Goal: Navigation & Orientation: Find specific page/section

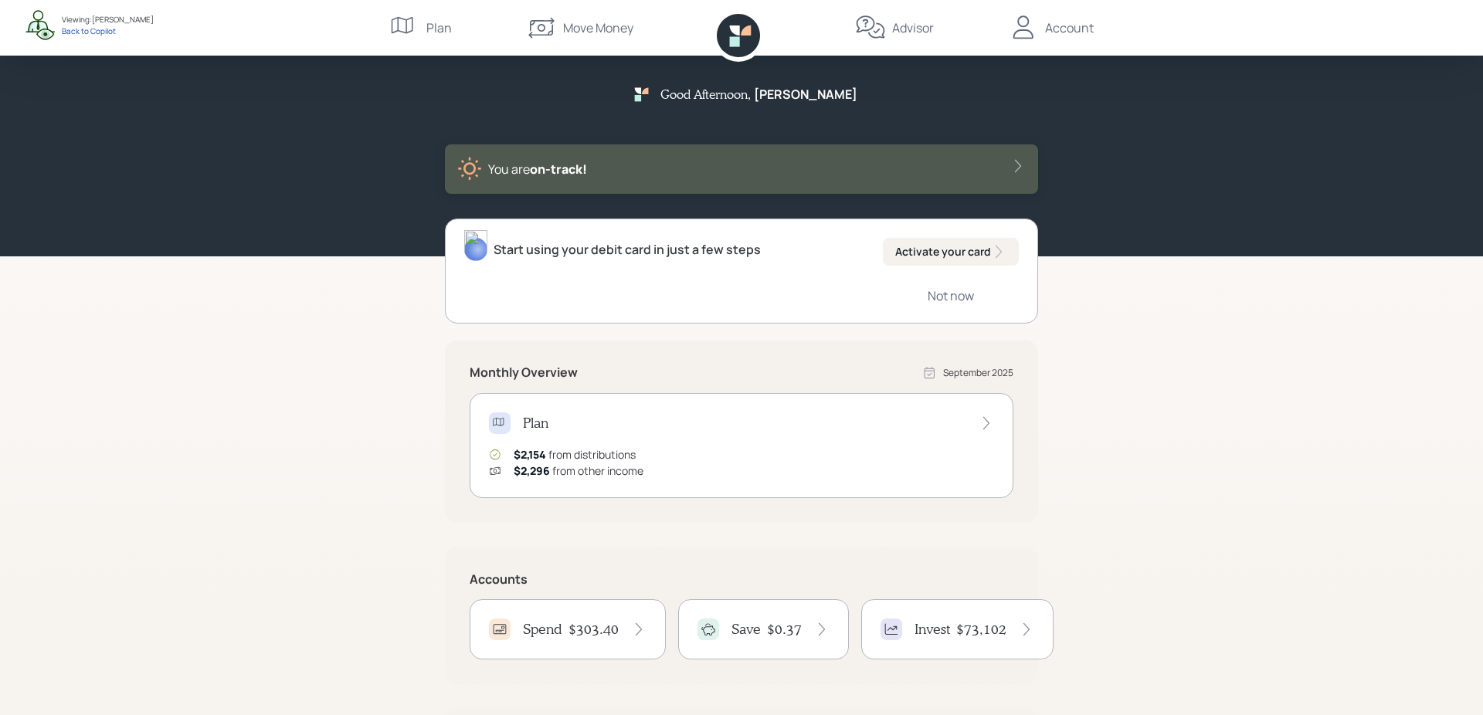
click at [569, 173] on span "on‑track!" at bounding box center [558, 169] width 57 height 17
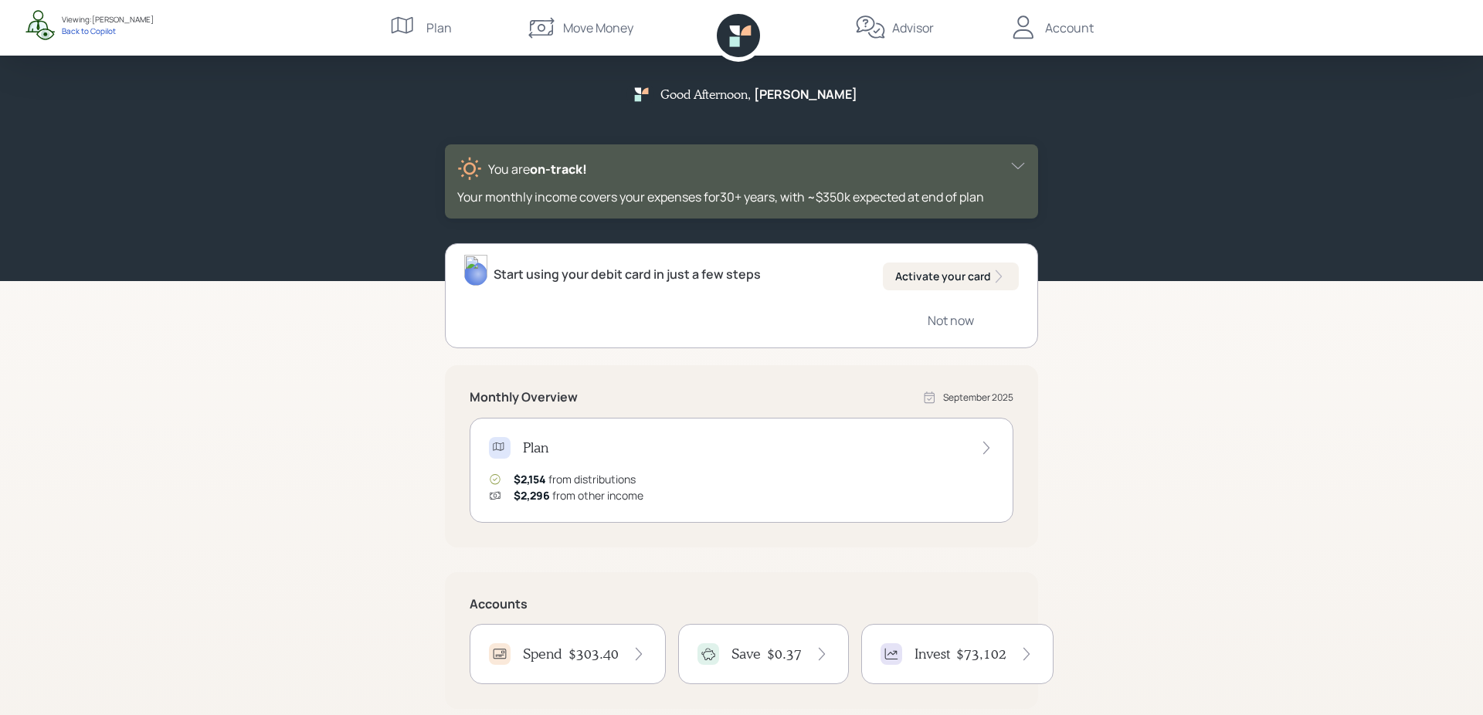
click at [569, 173] on span "on‑track!" at bounding box center [558, 169] width 57 height 17
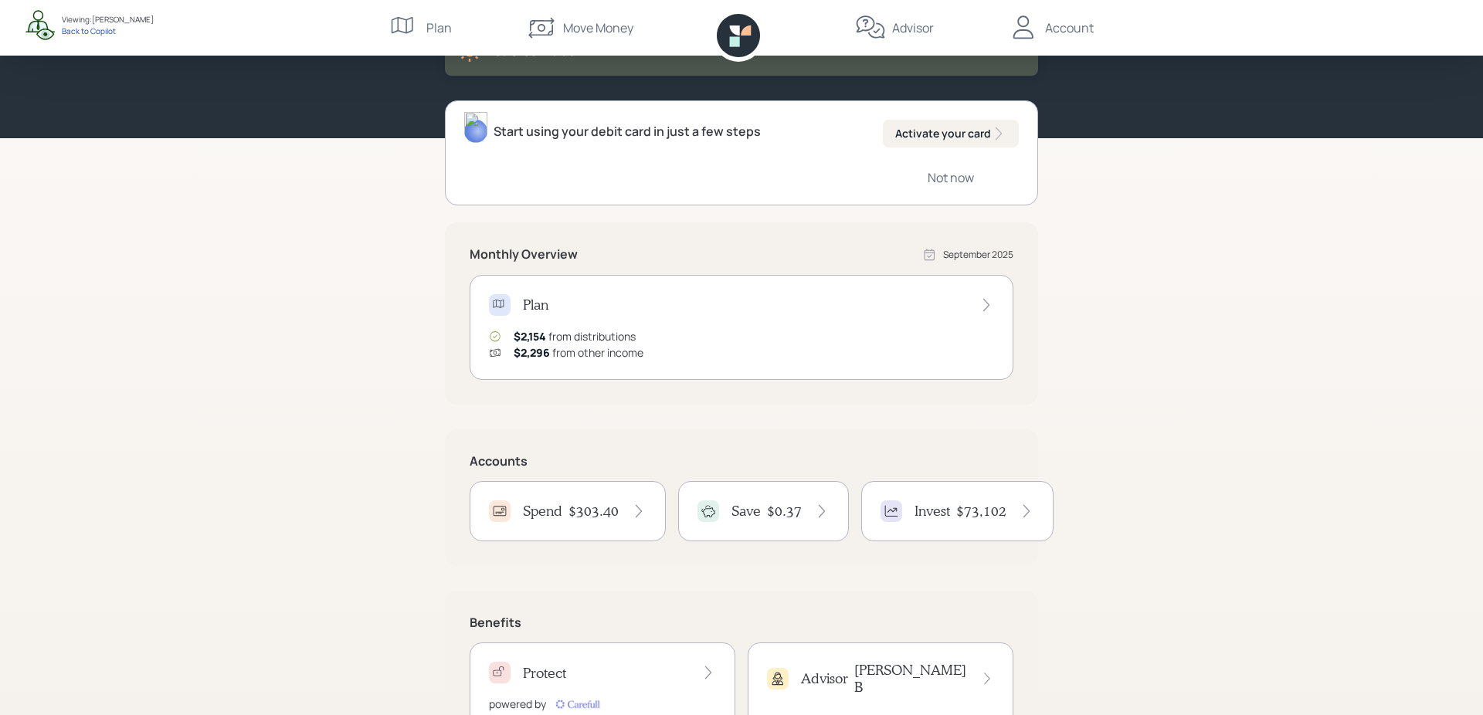
scroll to position [184, 0]
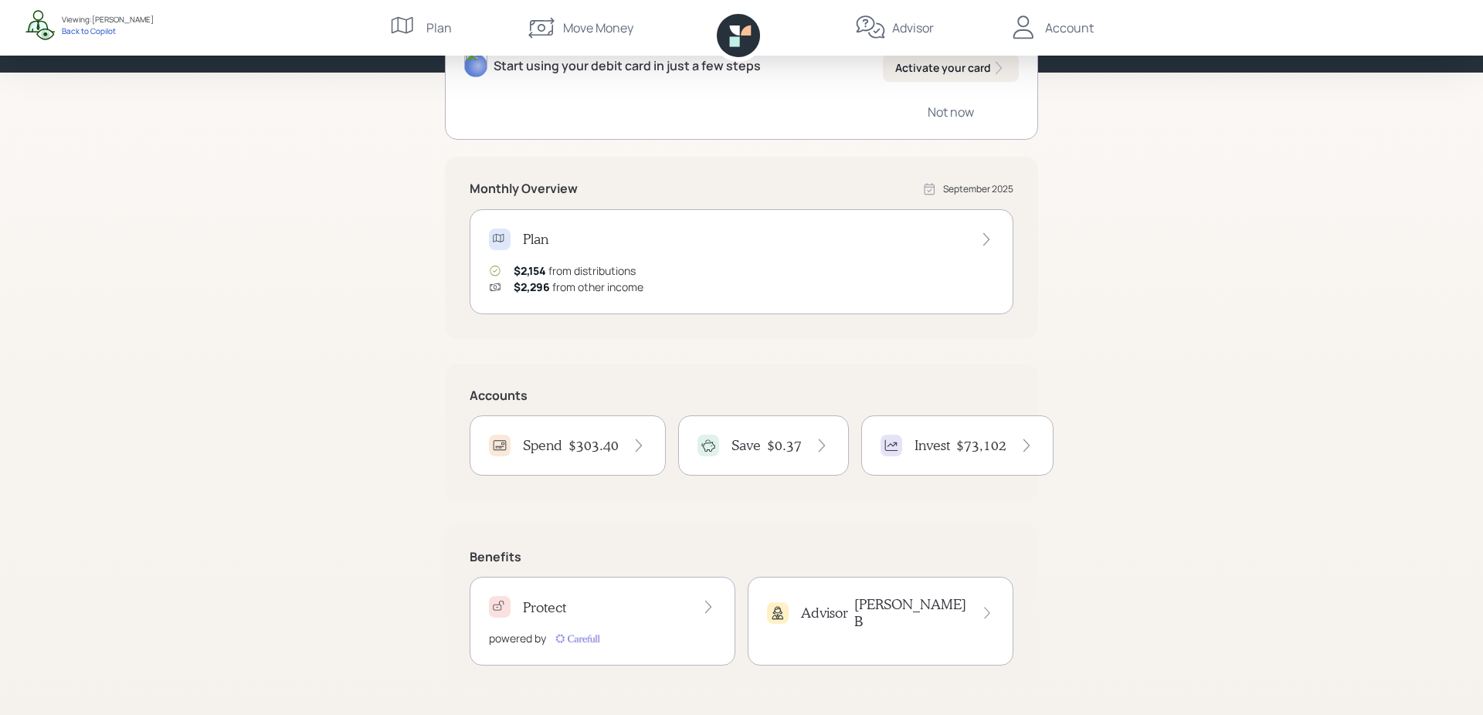
click at [612, 435] on div "Spend $303.40" at bounding box center [568, 446] width 158 height 22
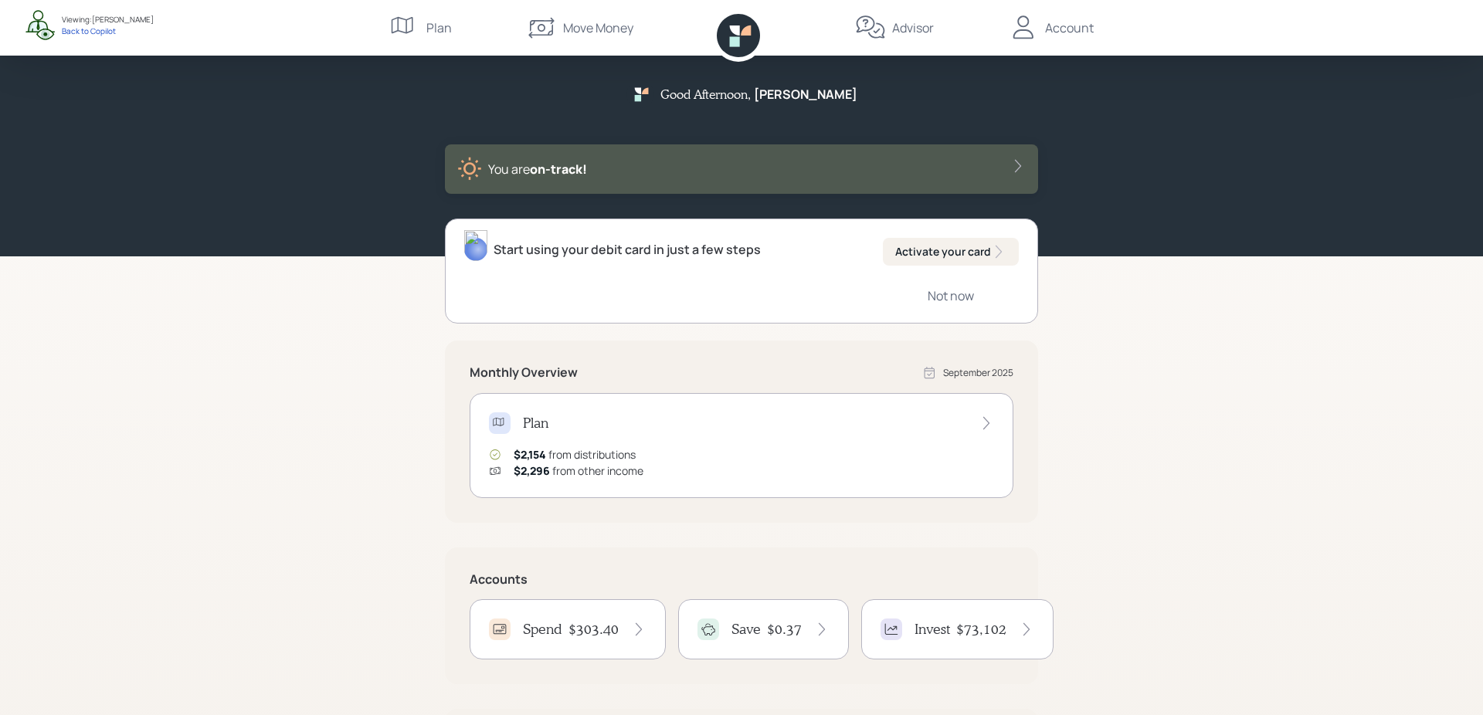
scroll to position [184, 0]
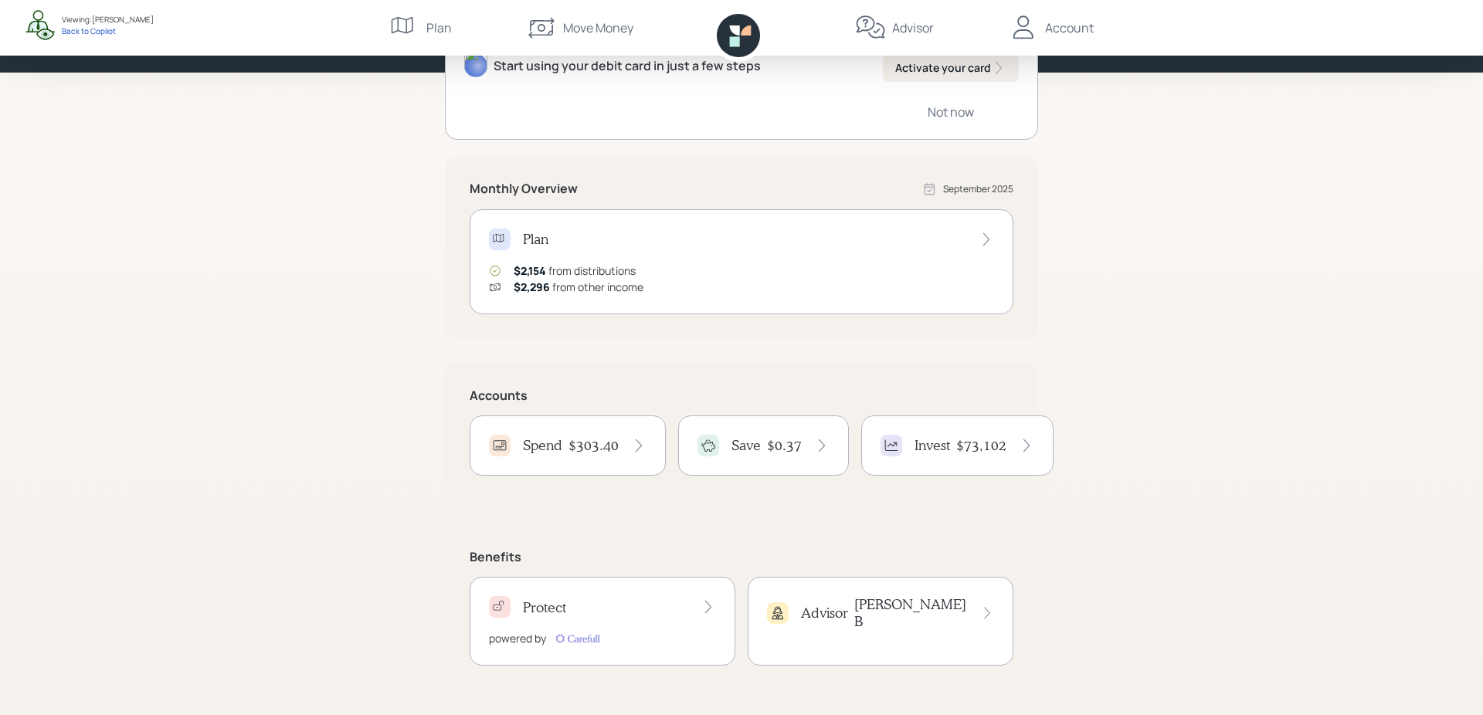
click at [722, 449] on div "Save" at bounding box center [728, 446] width 63 height 22
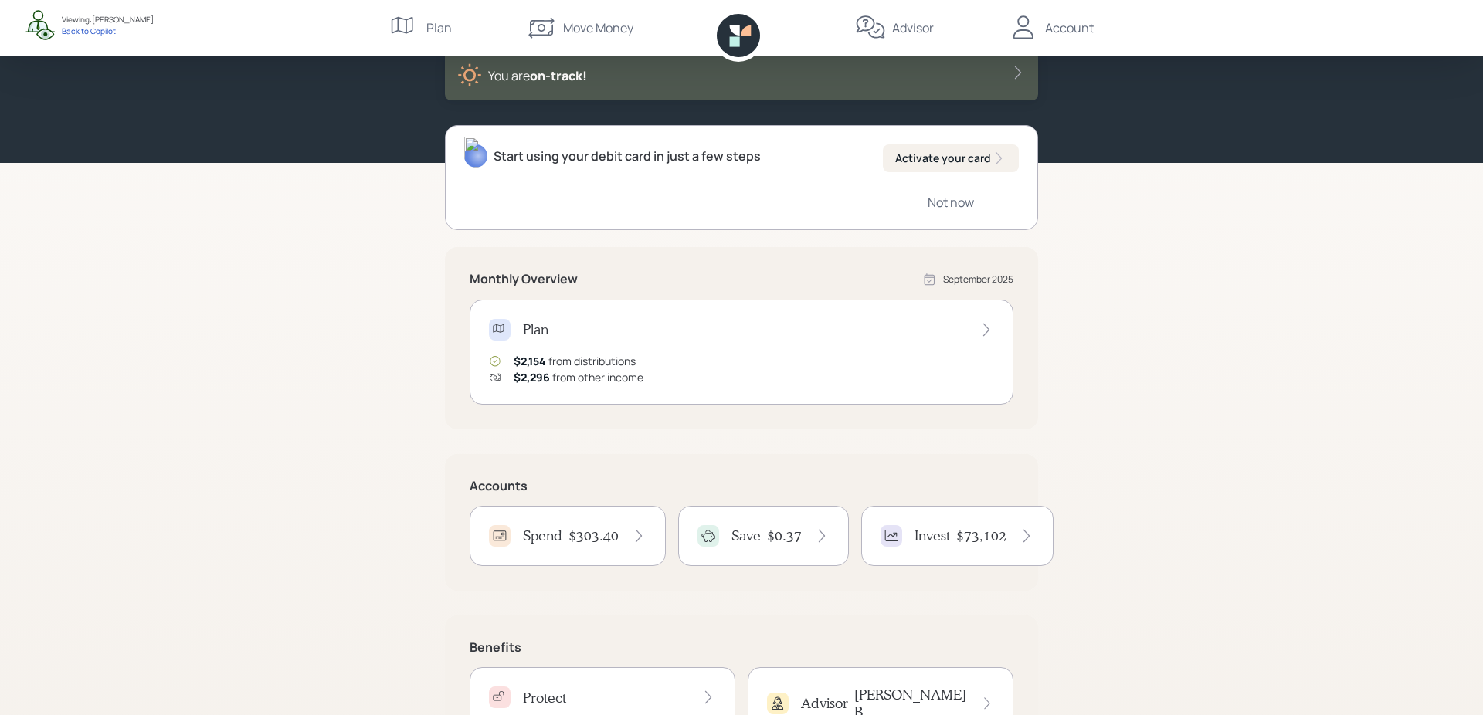
scroll to position [184, 0]
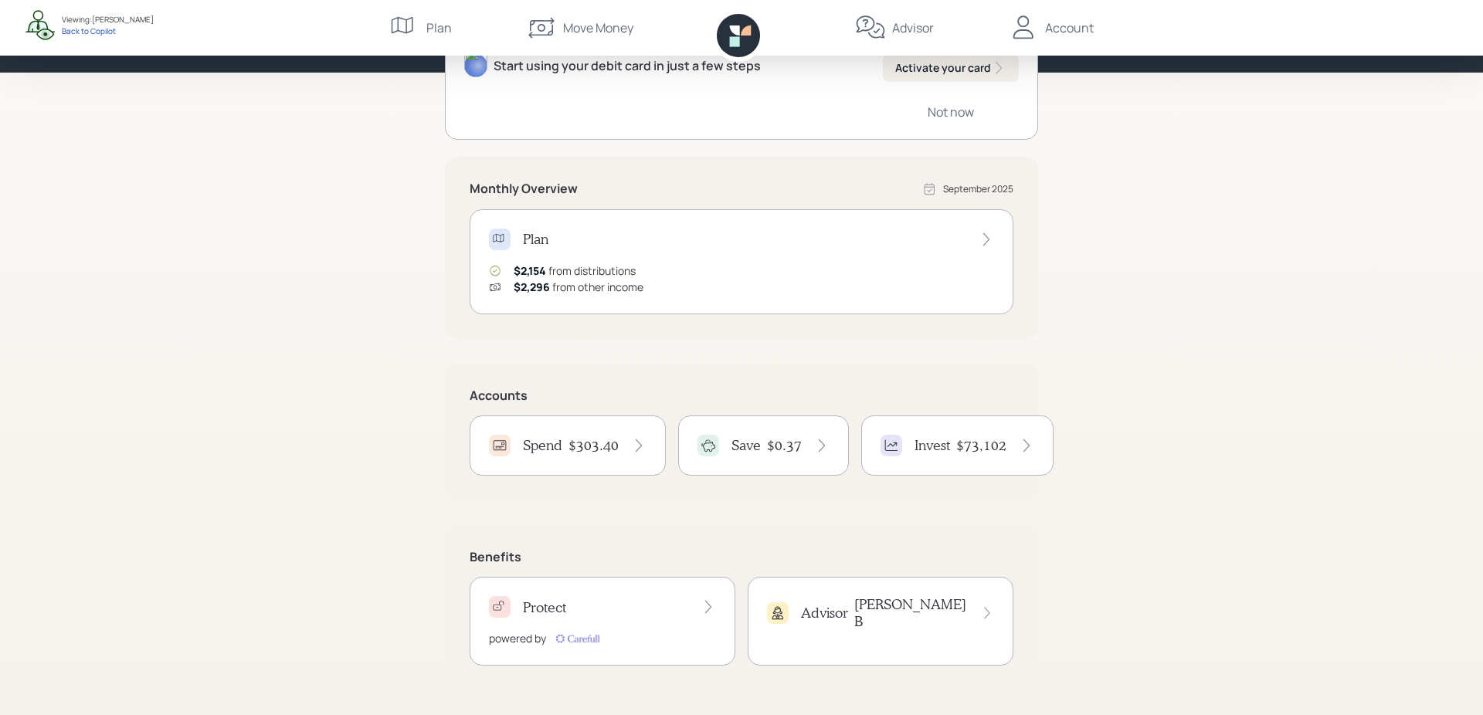
click at [915, 454] on div "Invest" at bounding box center [915, 446] width 70 height 22
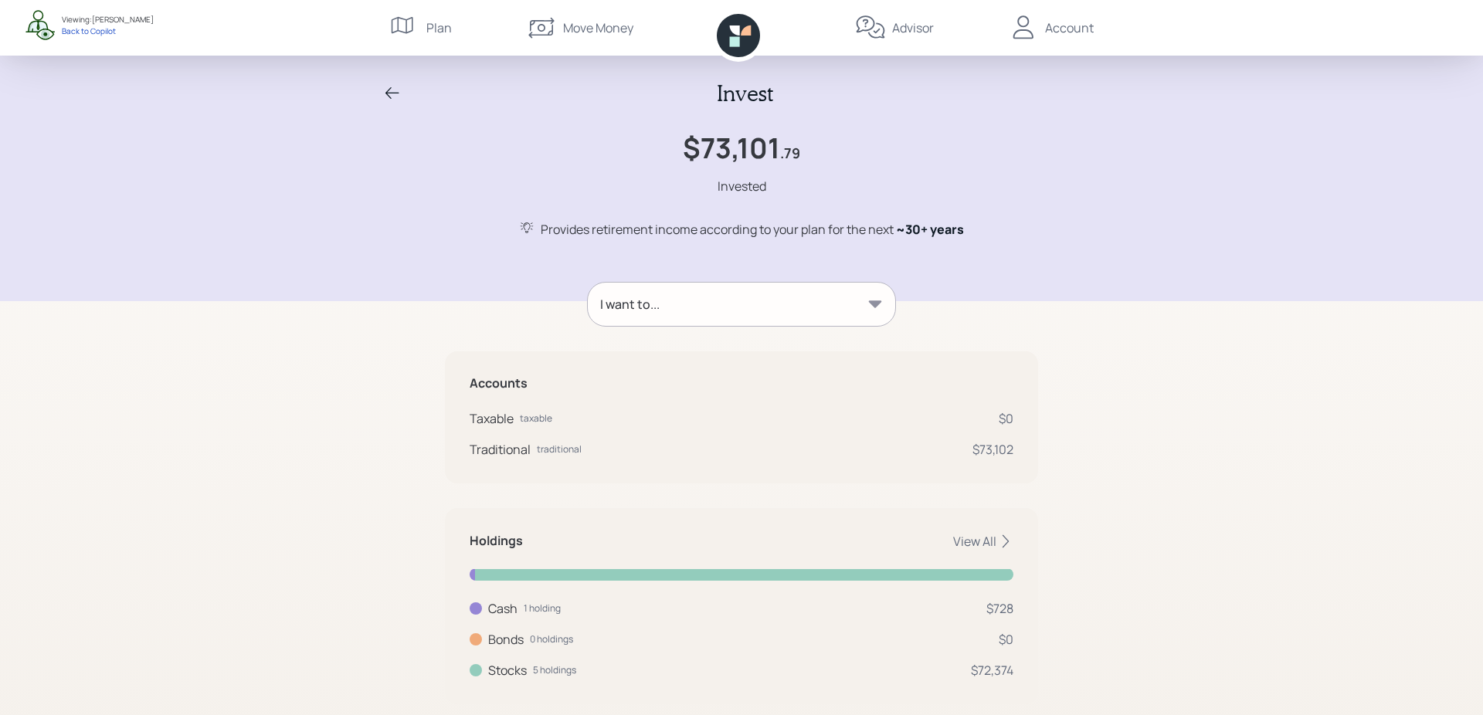
click at [851, 299] on div "I want to..." at bounding box center [741, 304] width 307 height 43
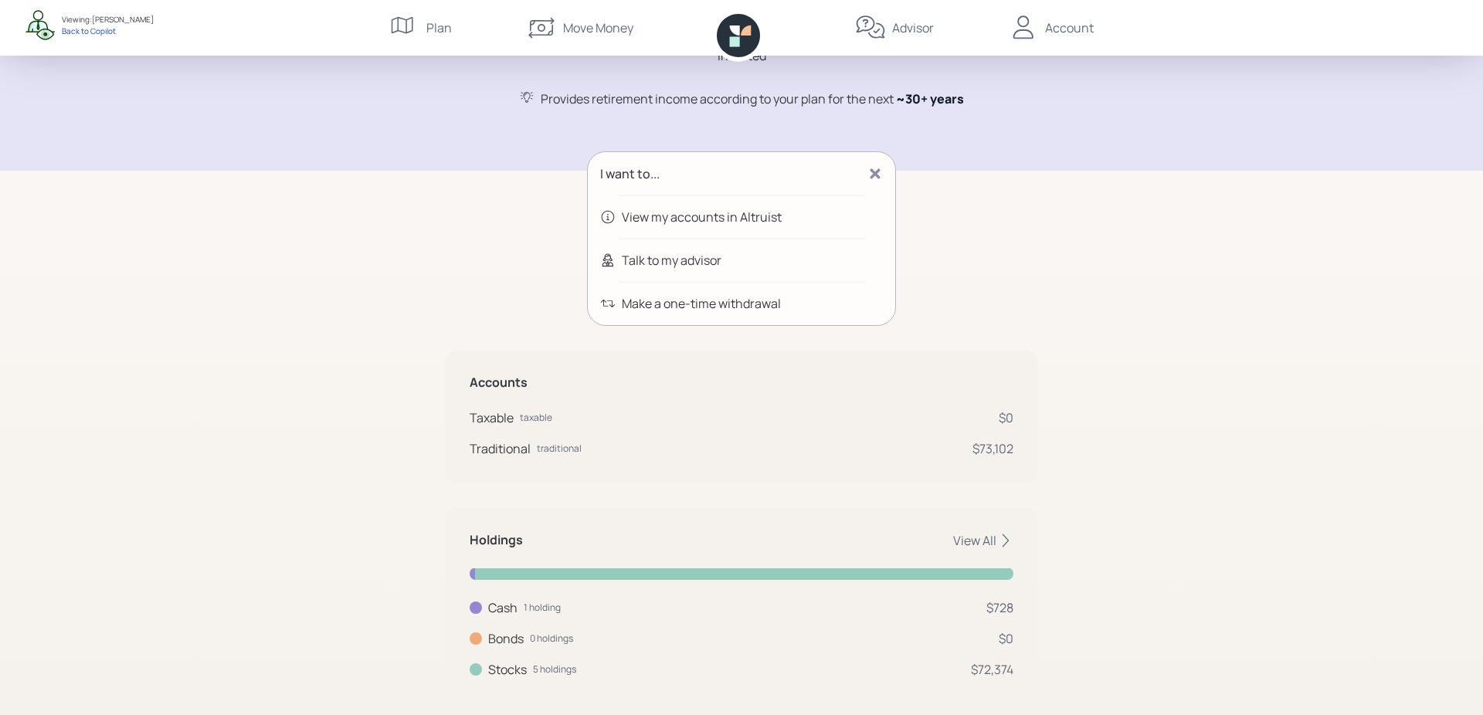
scroll to position [162, 0]
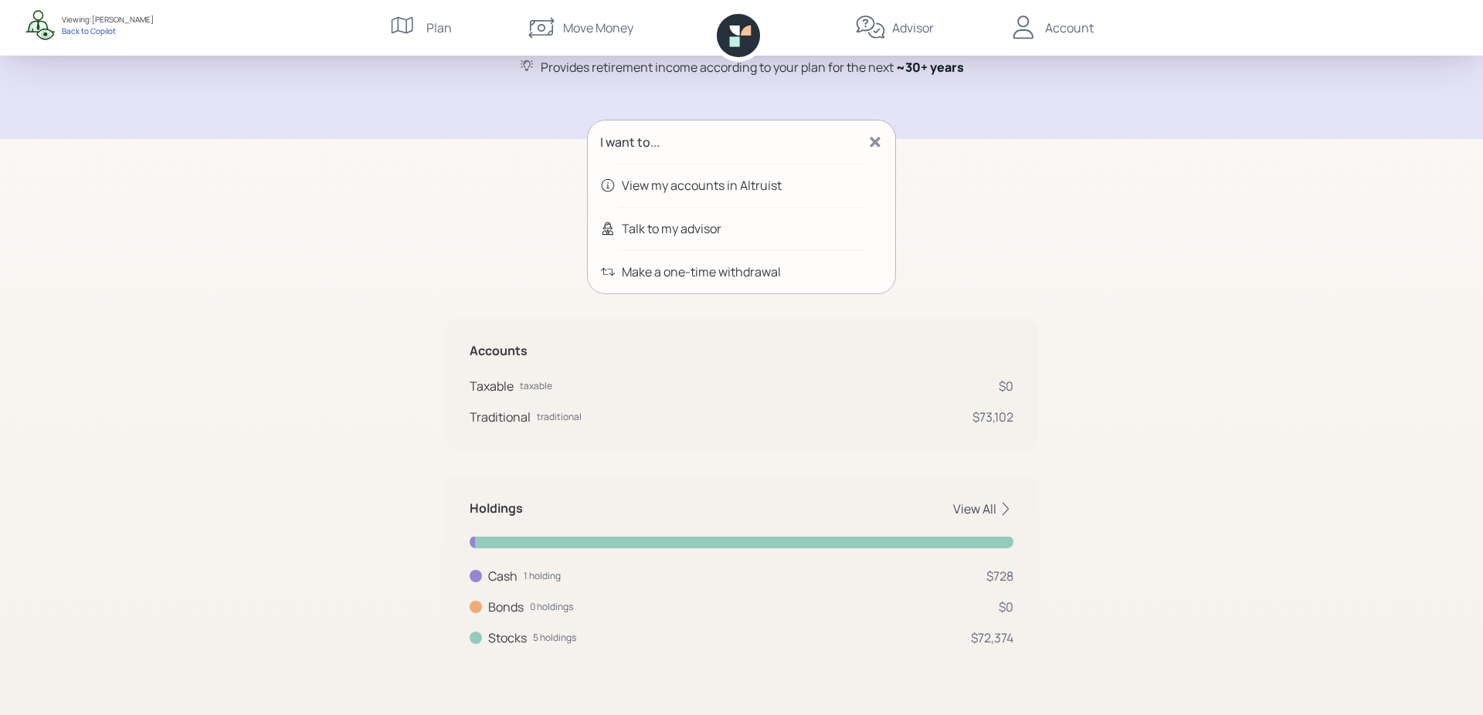
click at [965, 508] on div "View All" at bounding box center [983, 508] width 60 height 17
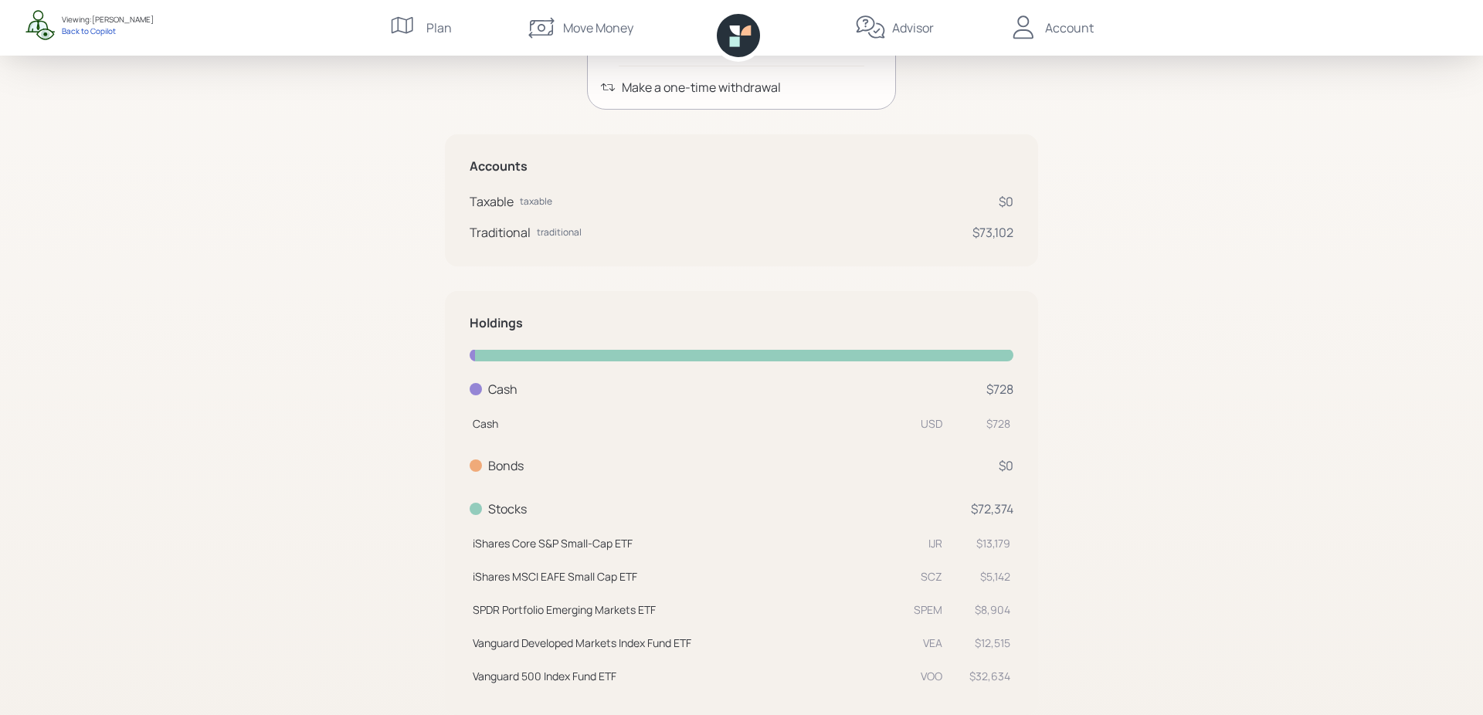
scroll to position [325, 0]
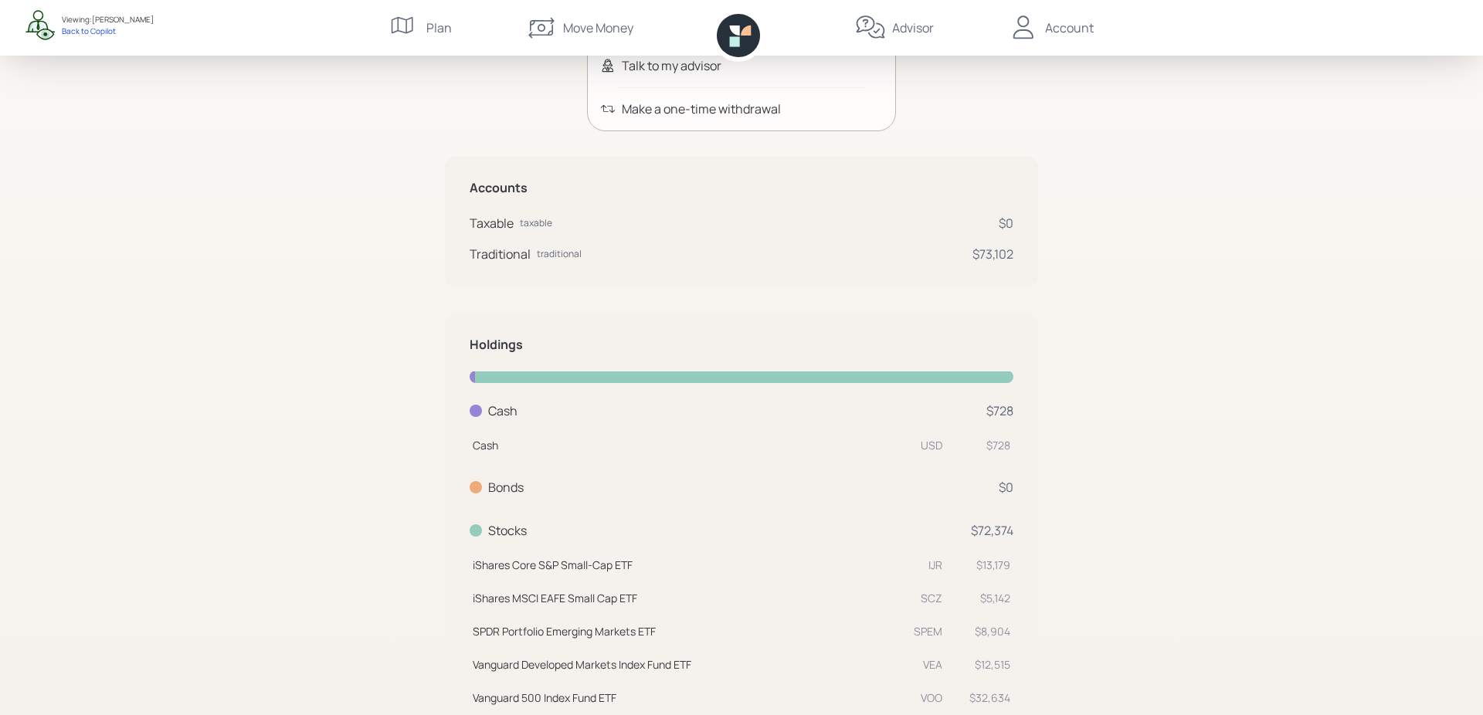
click at [953, 353] on div "Holdings Cash 1 holding $728 Cash USD $728 Bonds 0 holdings $0 Stocks 5 holding…" at bounding box center [741, 525] width 593 height 424
click at [982, 248] on div "$73,102" at bounding box center [992, 254] width 41 height 19
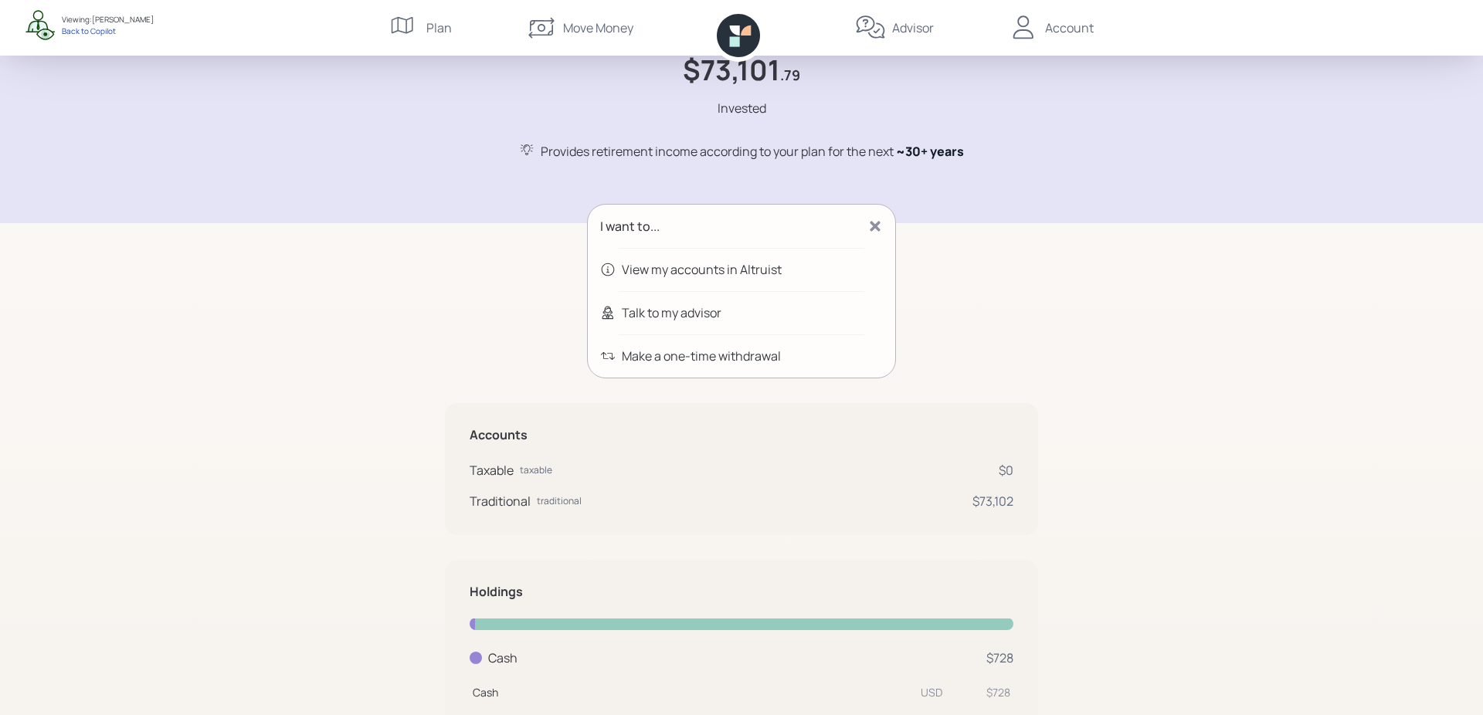
scroll to position [0, 0]
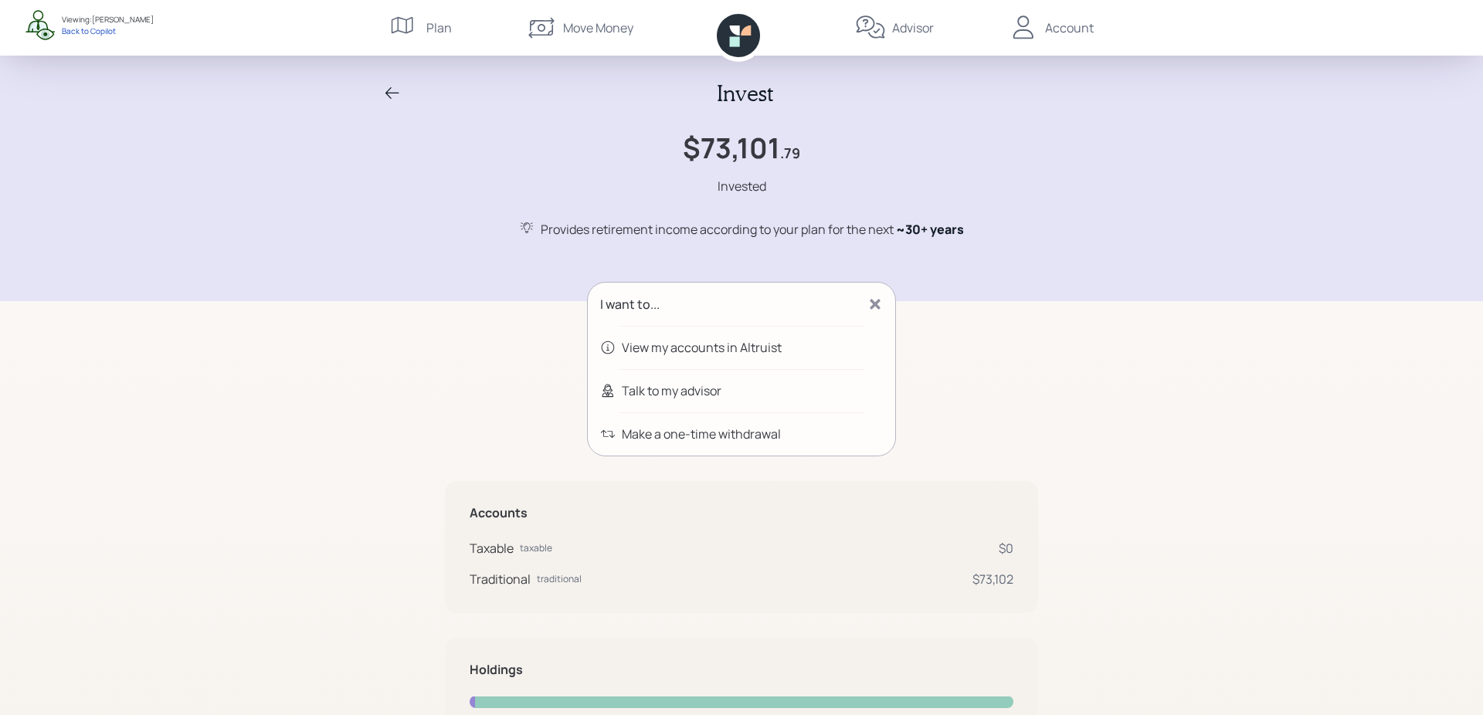
click at [395, 90] on icon at bounding box center [392, 93] width 19 height 19
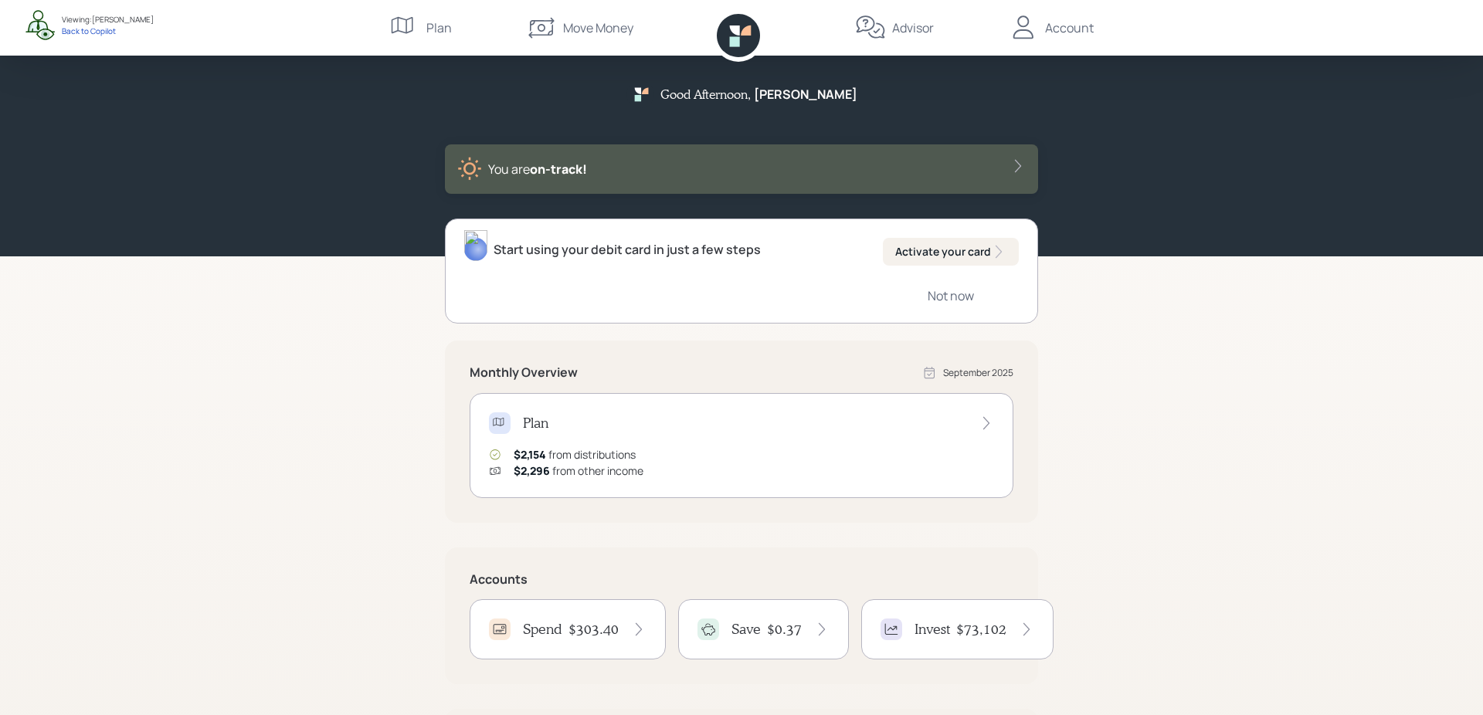
click at [571, 31] on div "Move Money" at bounding box center [598, 28] width 70 height 19
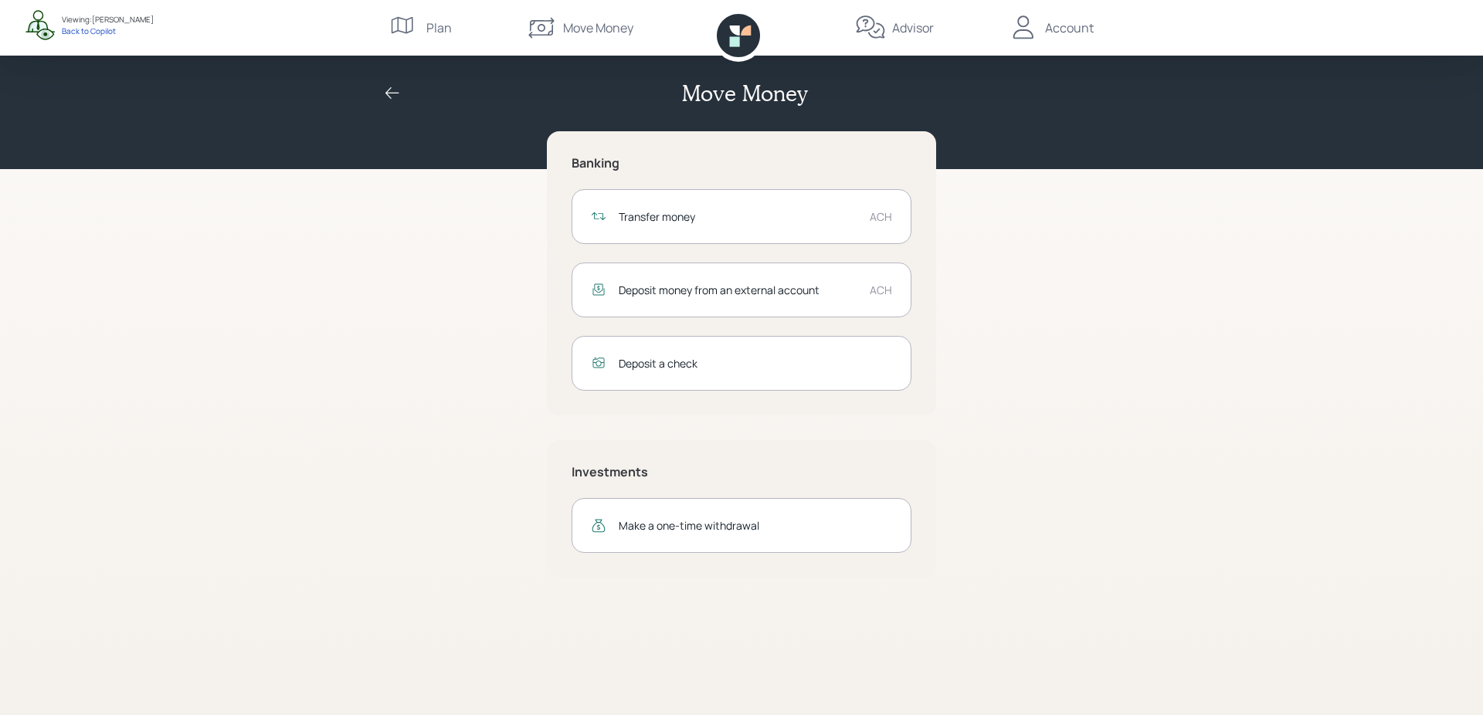
click at [680, 530] on div "Make a one-time withdrawal" at bounding box center [755, 525] width 273 height 16
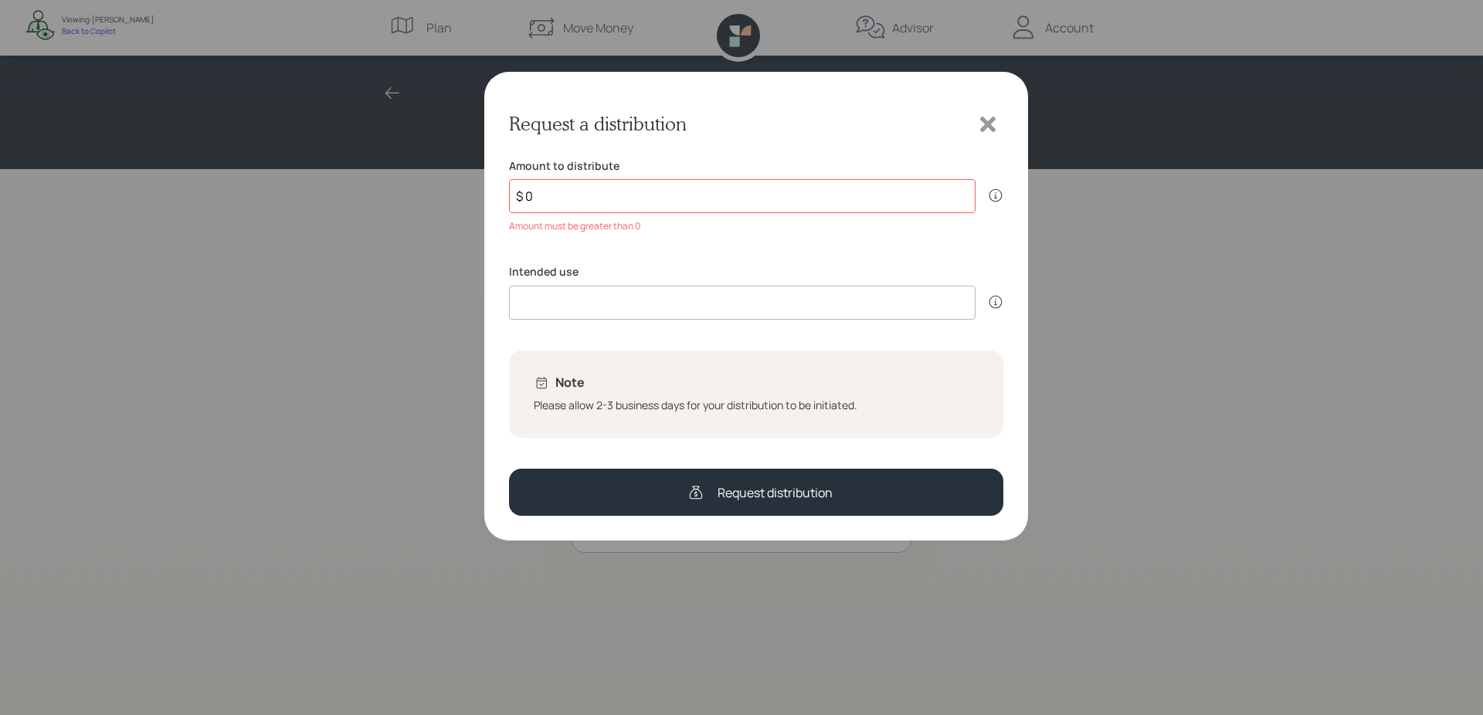
click at [989, 121] on icon at bounding box center [987, 124] width 15 height 15
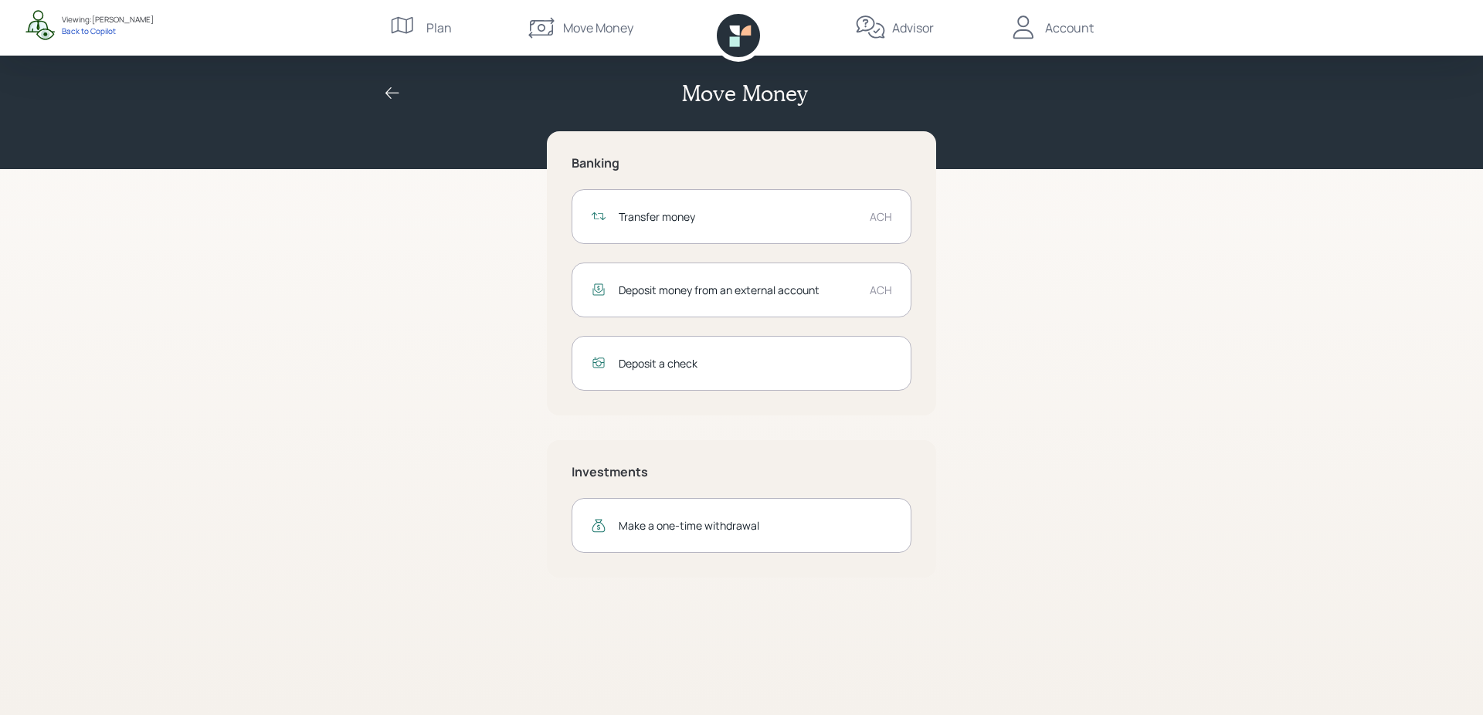
click at [711, 364] on div "Deposit a check" at bounding box center [755, 363] width 273 height 16
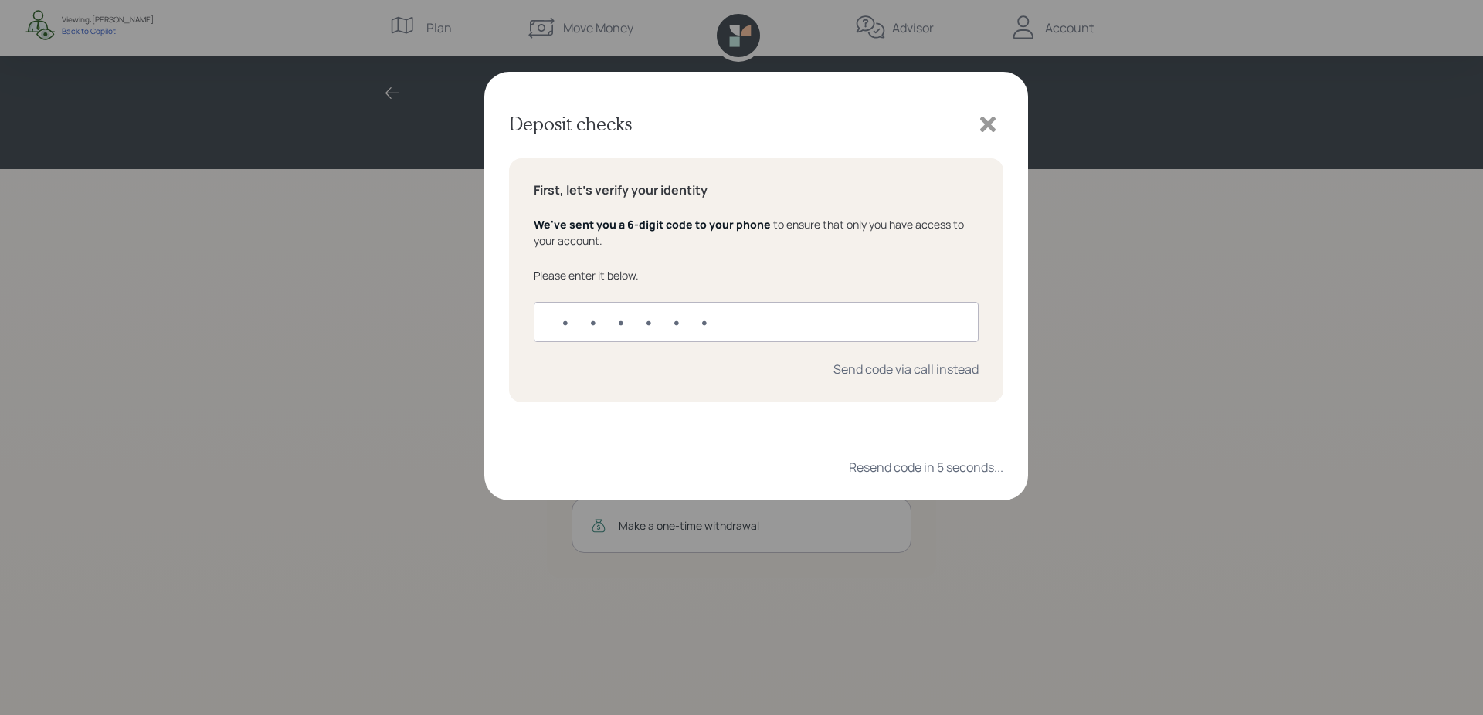
click at [990, 119] on icon at bounding box center [987, 124] width 15 height 15
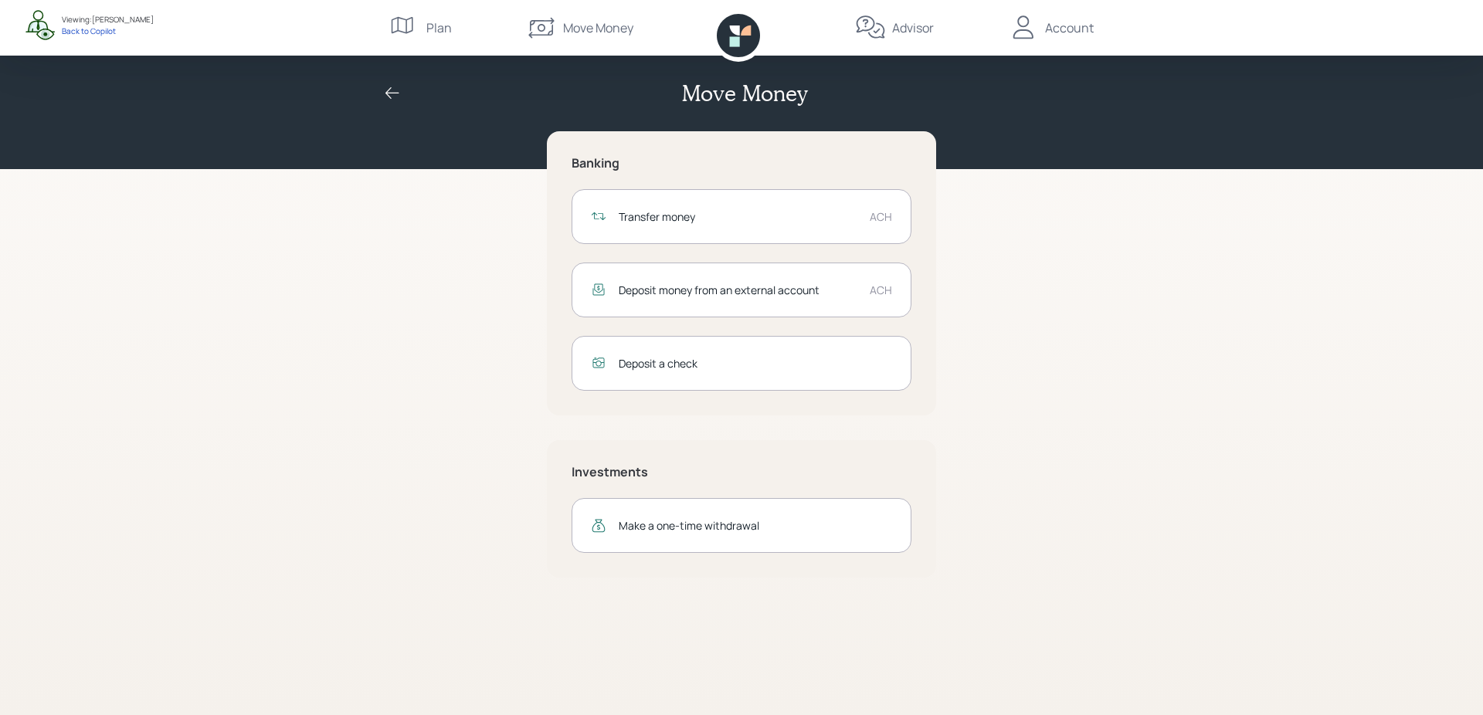
click at [734, 36] on icon at bounding box center [738, 35] width 43 height 43
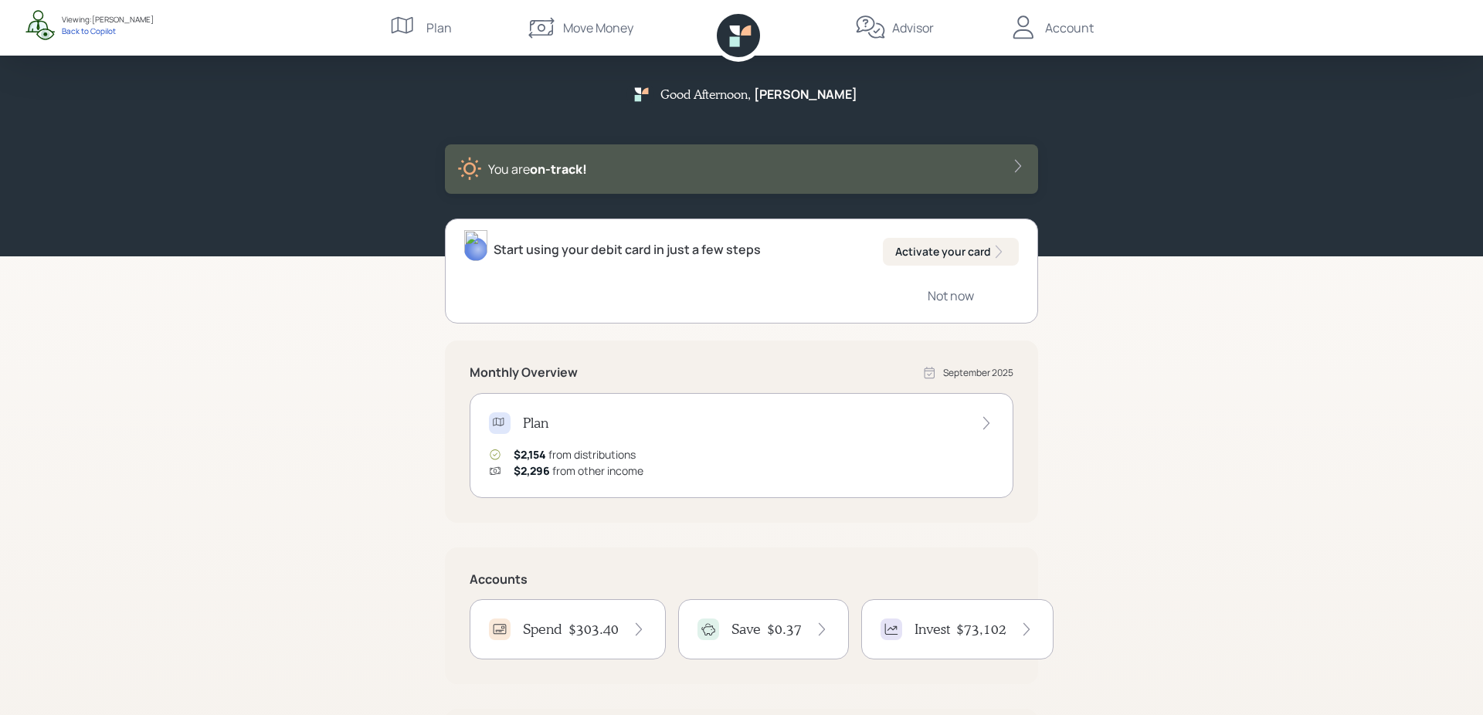
click at [878, 34] on icon at bounding box center [870, 27] width 31 height 31
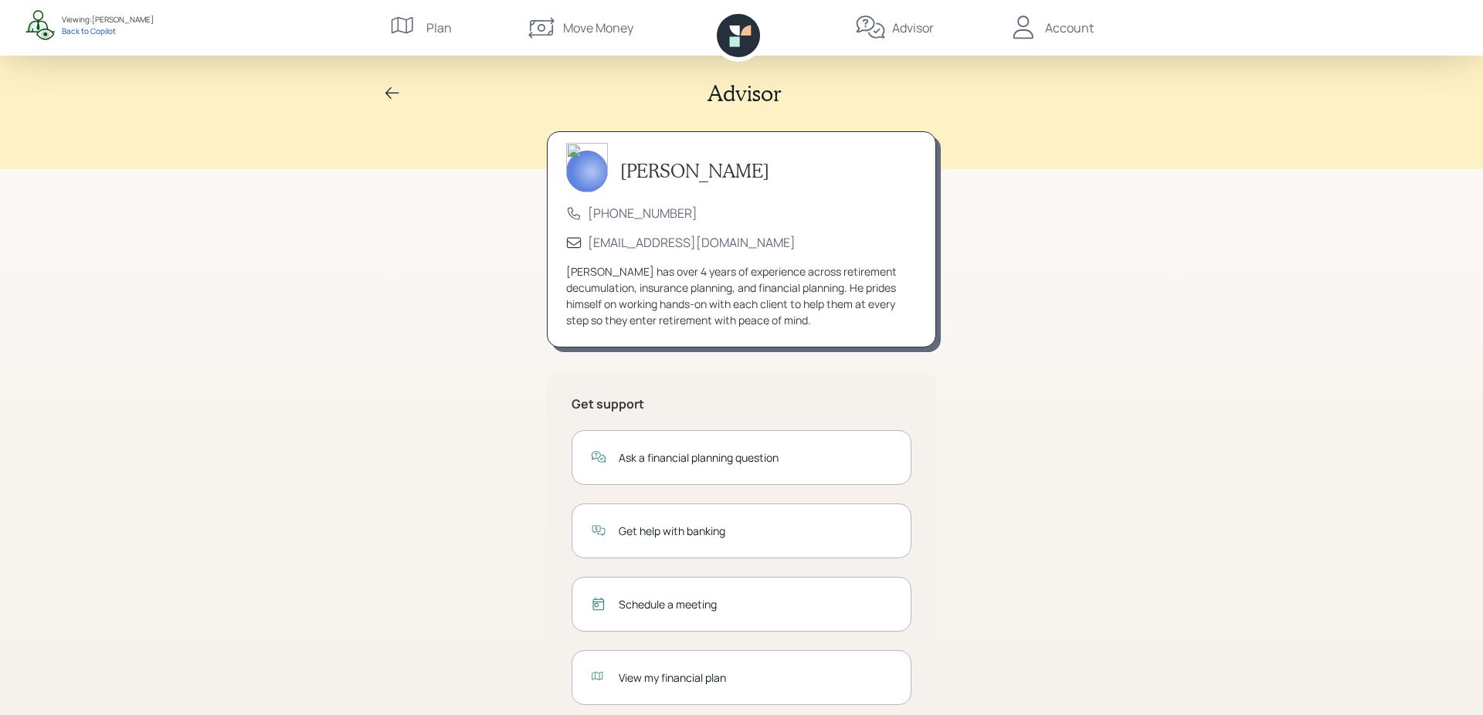
scroll to position [39, 0]
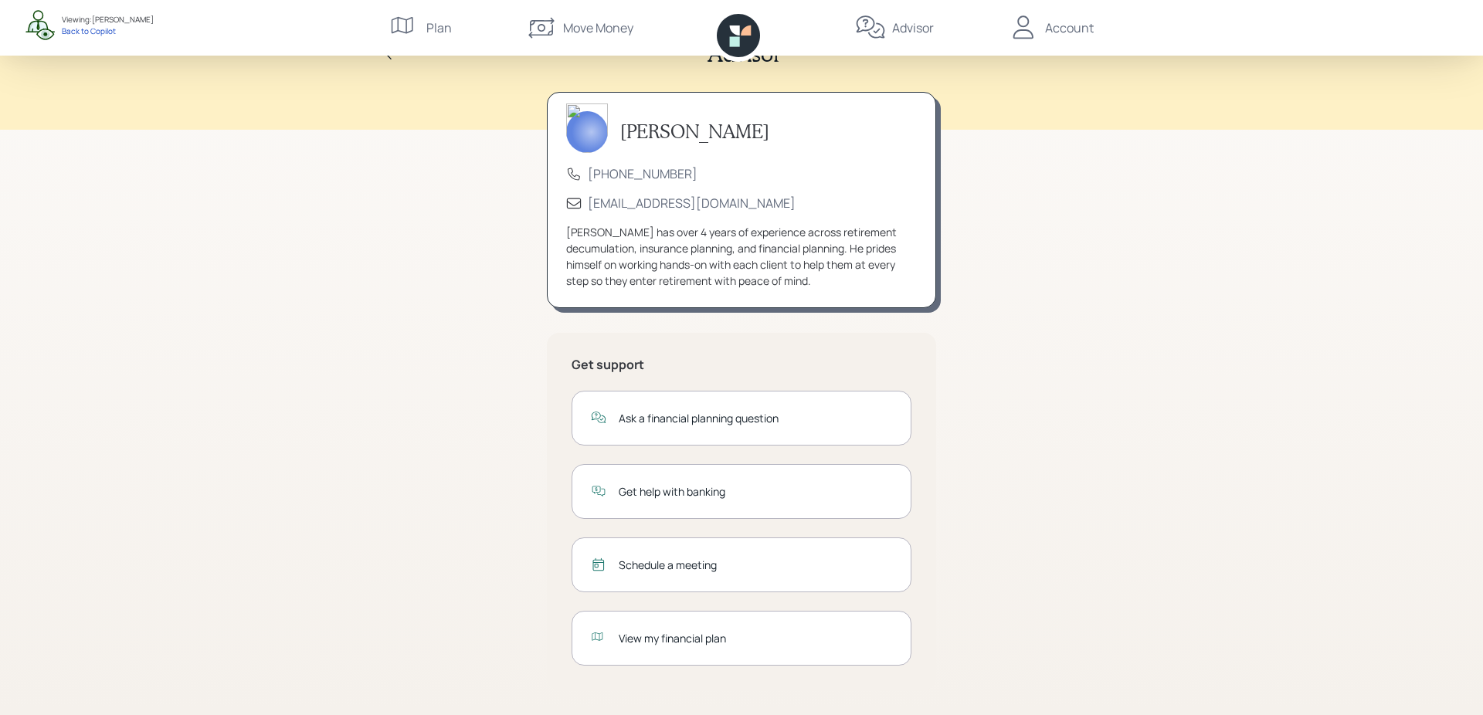
click at [691, 626] on div "View my financial plan" at bounding box center [742, 638] width 340 height 55
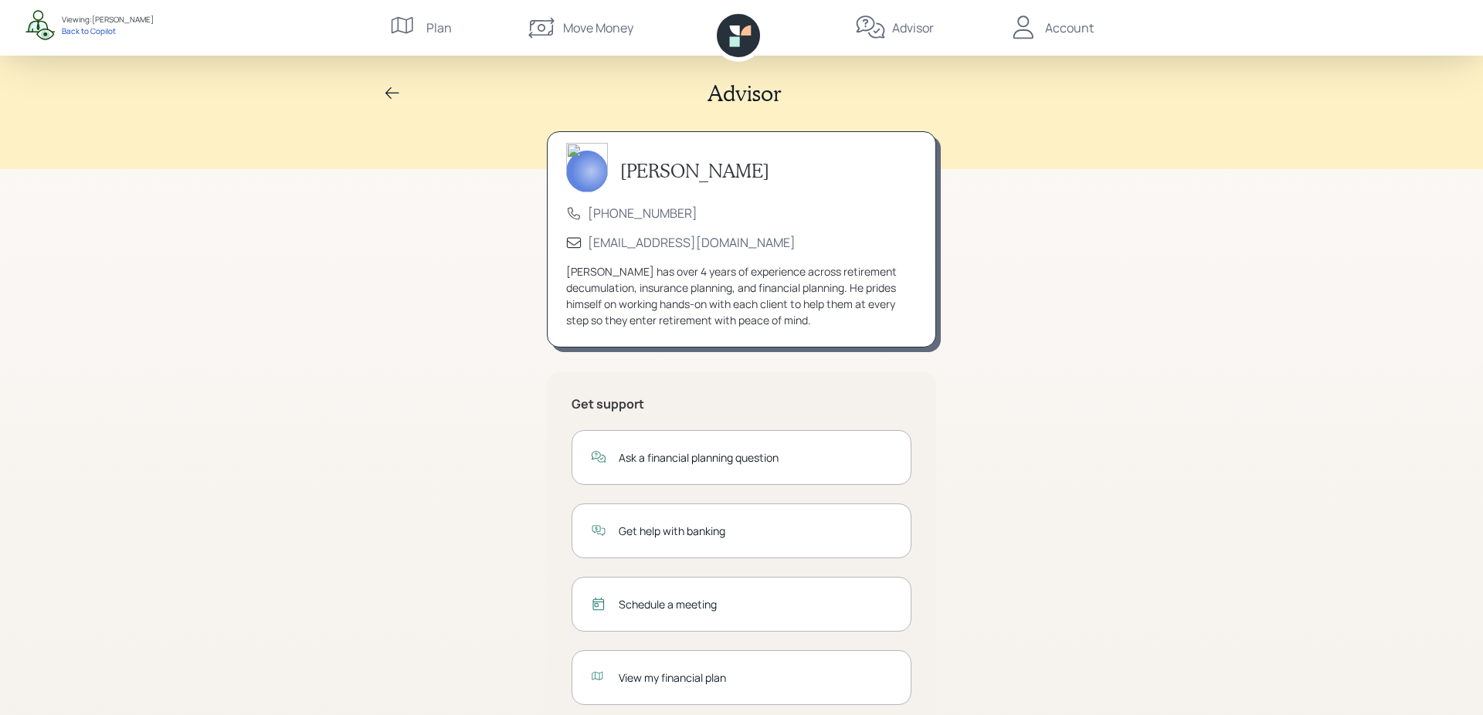
click at [1053, 30] on div "Account" at bounding box center [1069, 28] width 49 height 19
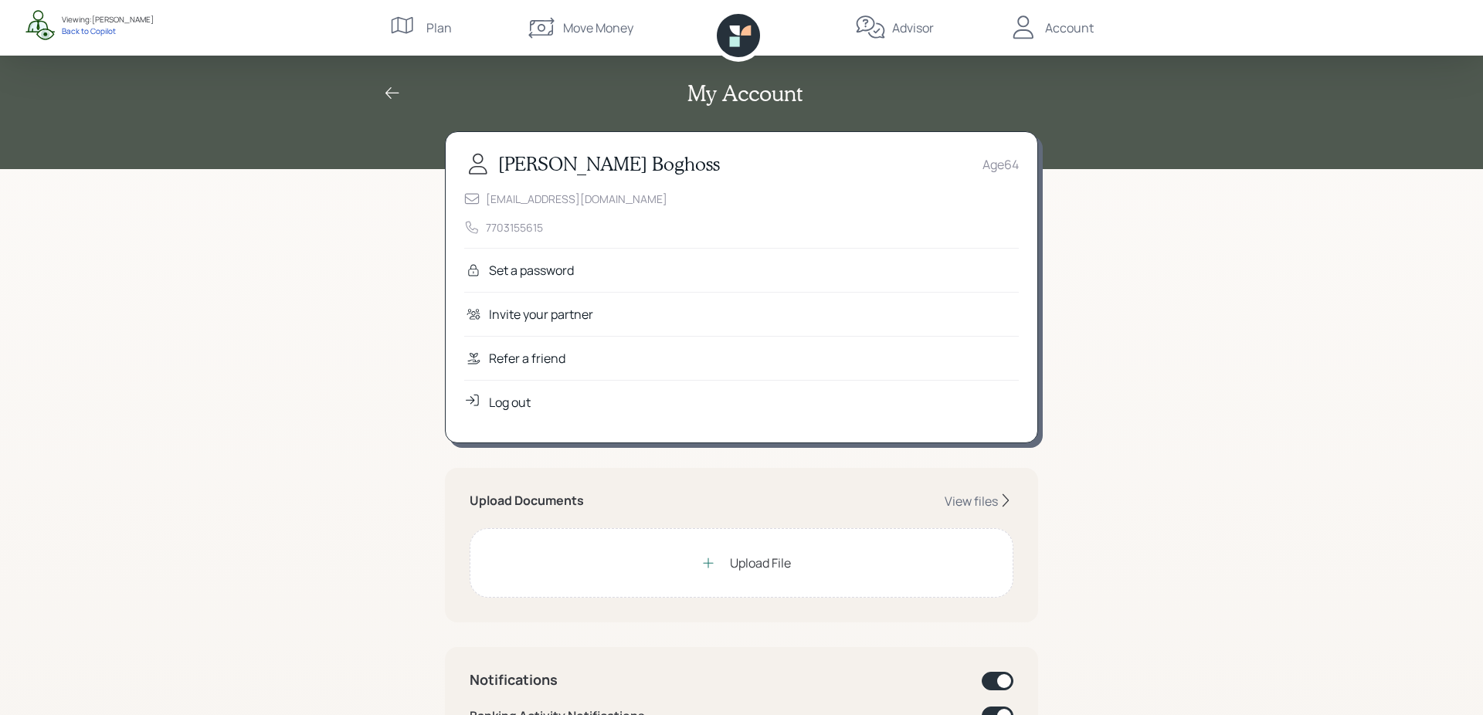
click at [904, 32] on div "Advisor" at bounding box center [913, 28] width 42 height 19
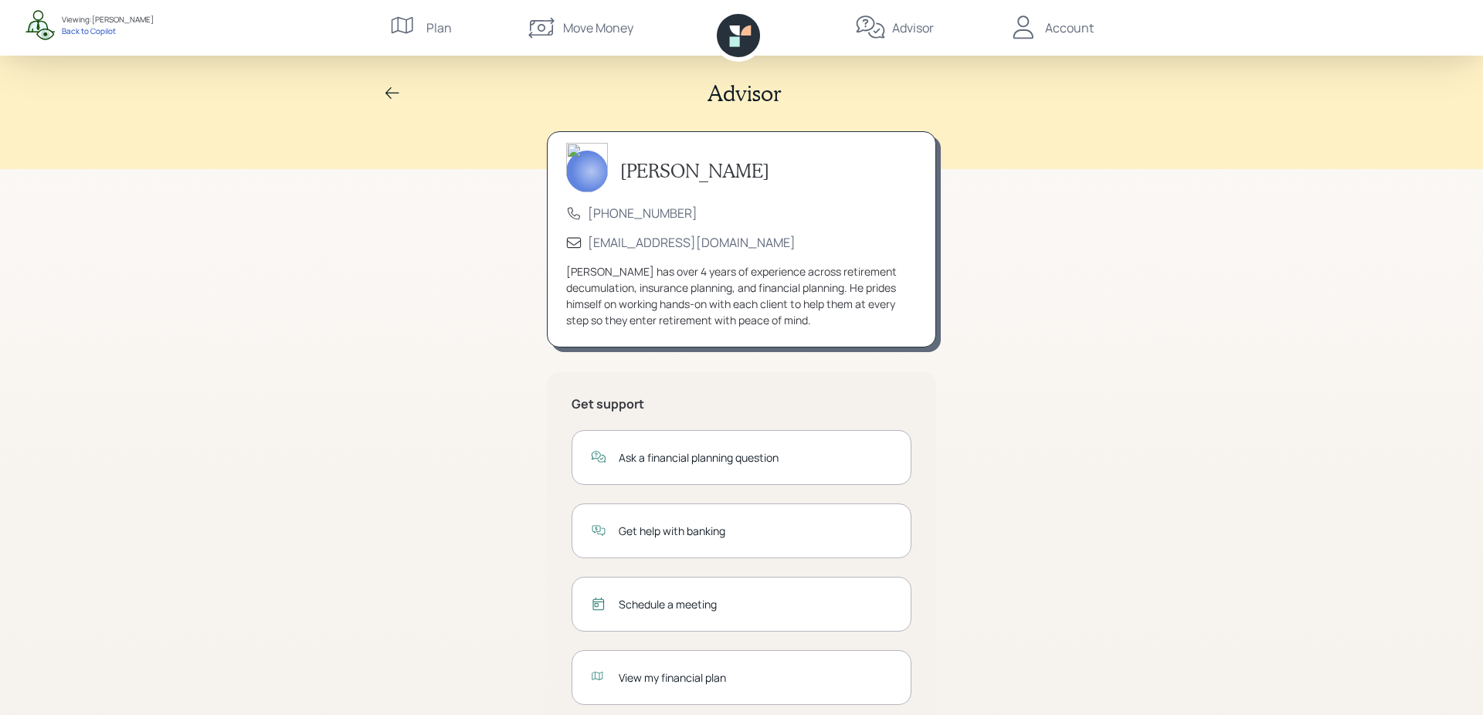
click at [741, 42] on icon at bounding box center [738, 35] width 43 height 43
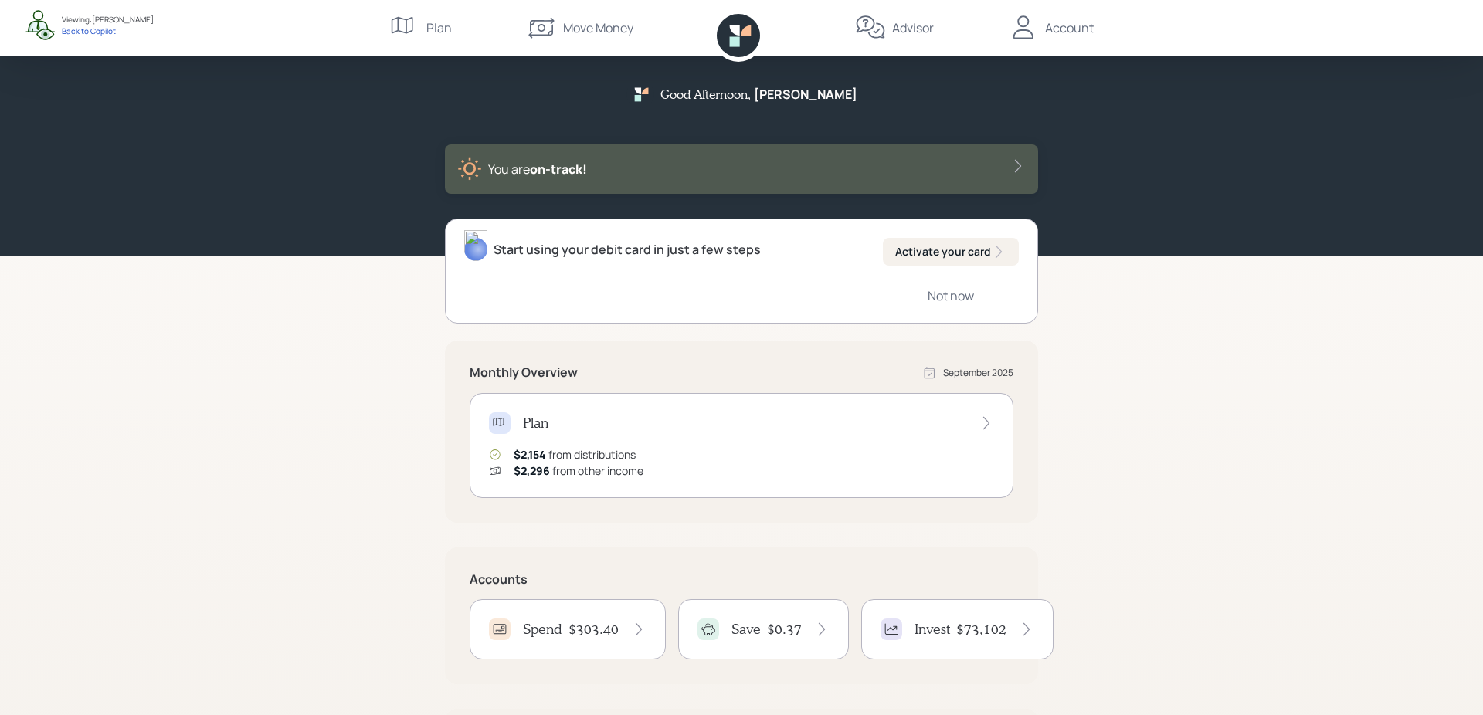
click at [599, 30] on div "Move Money" at bounding box center [598, 28] width 70 height 19
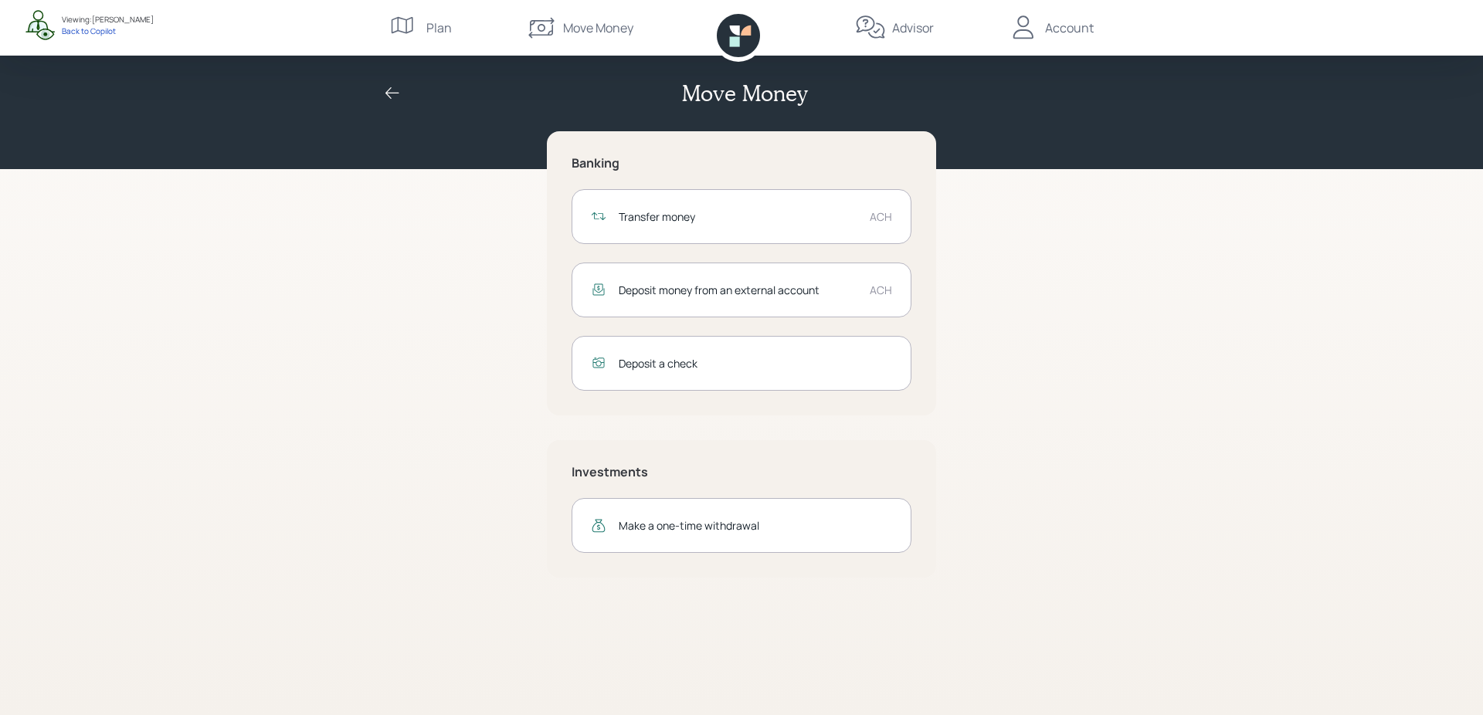
click at [430, 23] on div "Plan" at bounding box center [438, 28] width 25 height 19
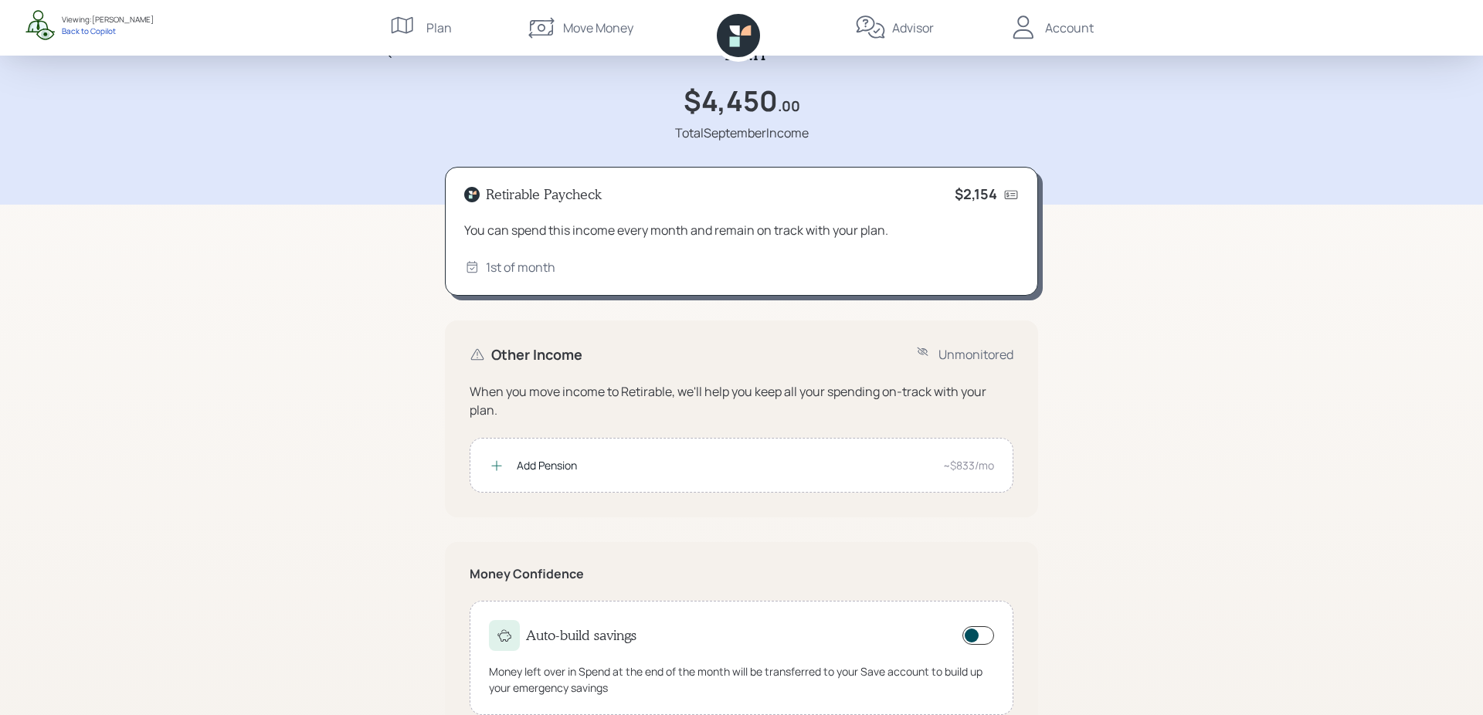
scroll to position [42, 0]
click at [525, 272] on div "1st of month" at bounding box center [521, 266] width 70 height 19
click at [526, 199] on h4 "Retirable Paycheck" at bounding box center [544, 193] width 116 height 17
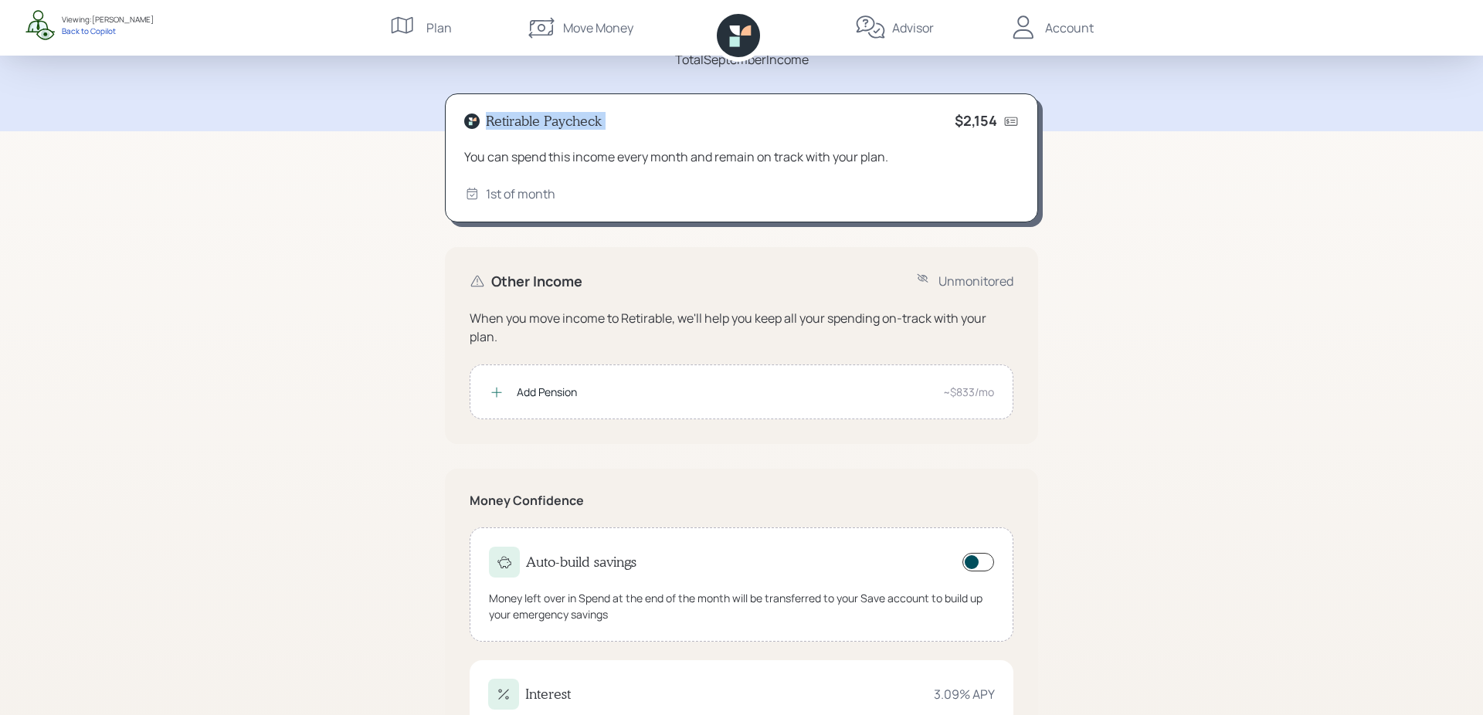
scroll to position [0, 0]
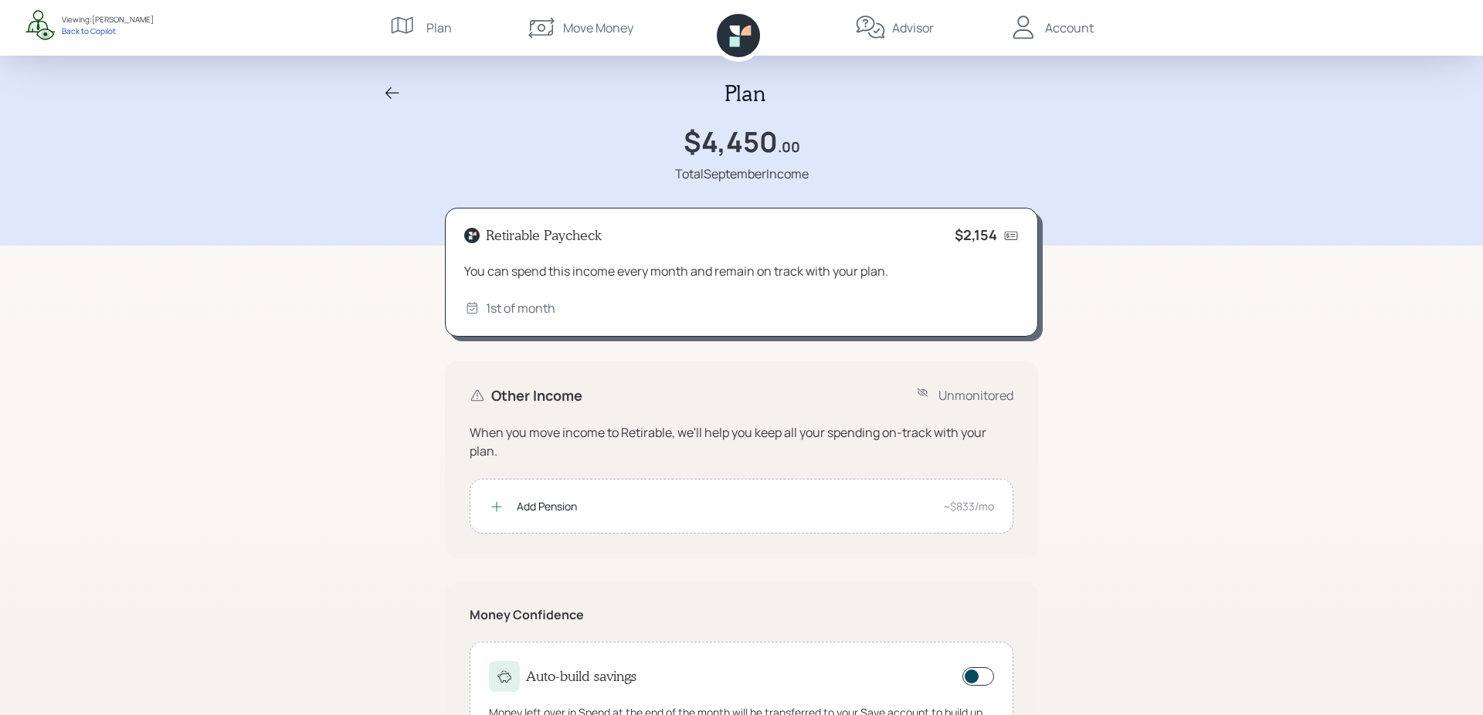
click at [426, 36] on div "Plan" at bounding box center [420, 28] width 63 height 56
